Goal: Information Seeking & Learning: Learn about a topic

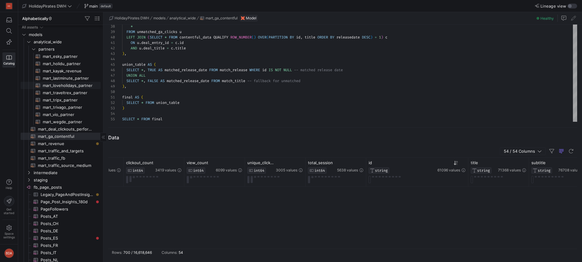
scroll to position [0, 773]
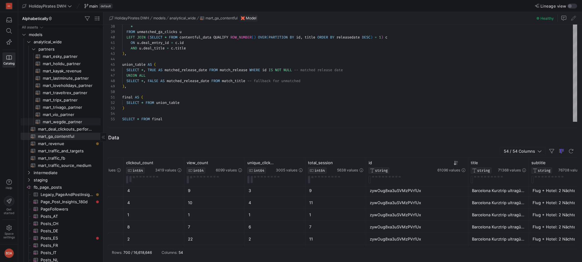
click at [65, 122] on span "mart_wegde_partner​​​​​​​​​​" at bounding box center [68, 122] width 51 height 7
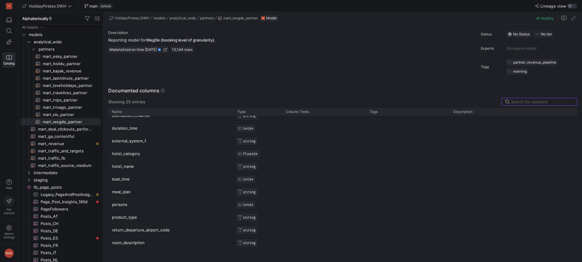
scroll to position [217, 0]
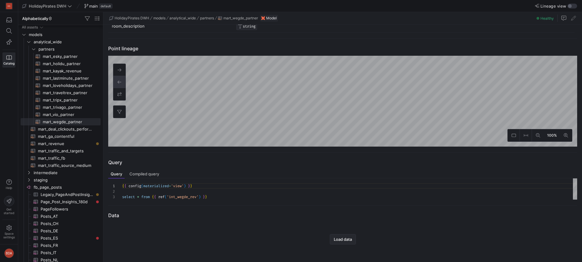
click at [341, 242] on span "button" at bounding box center [342, 240] width 25 height 10
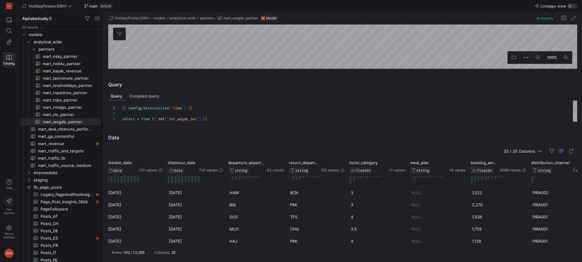
scroll to position [0, 474]
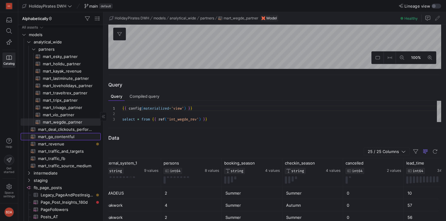
click at [58, 138] on span "mart_ga_contentful​​​​​​​​​​" at bounding box center [66, 136] width 56 height 7
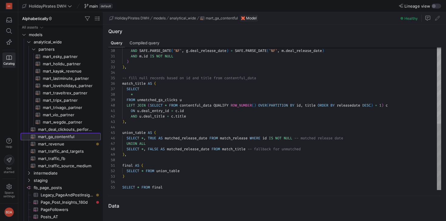
scroll to position [258, 0]
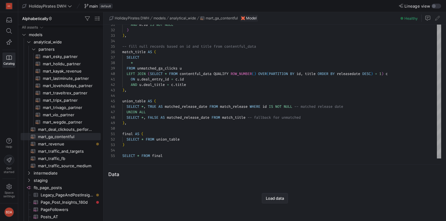
click at [271, 200] on span "button" at bounding box center [274, 198] width 25 height 10
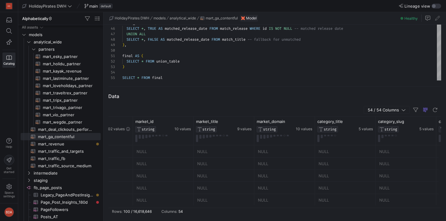
scroll to position [0, 1467]
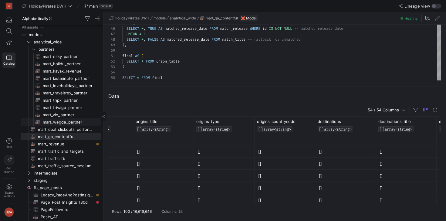
click at [61, 122] on span "mart_wegde_partner​​​​​​​​​​" at bounding box center [68, 122] width 51 height 7
type textarea "{{ config(materialized='view') }} select * from {{ ref('int_wegde_rev') }}"
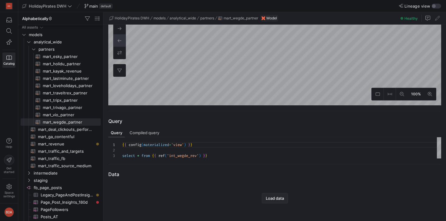
click at [277, 196] on span "Load data" at bounding box center [275, 198] width 18 height 5
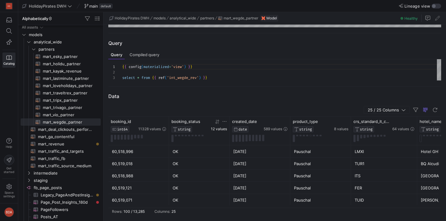
click at [219, 129] on span "12 values" at bounding box center [219, 129] width 16 height 4
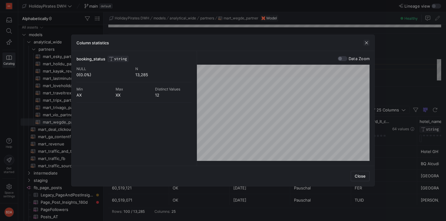
click at [365, 44] on span "button" at bounding box center [366, 43] width 6 height 6
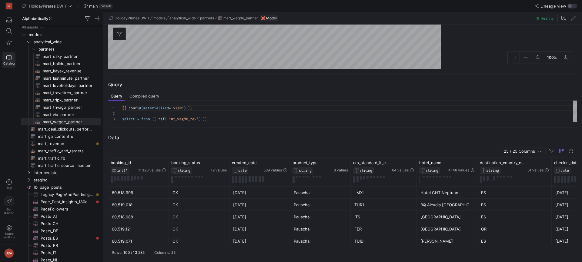
scroll to position [295, 0]
